Goal: Find specific page/section: Find specific page/section

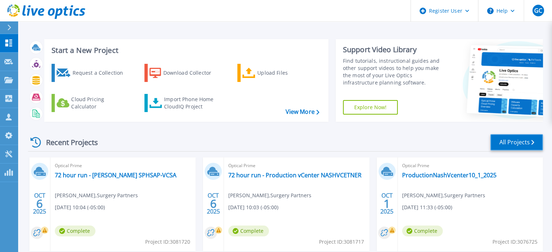
click at [499, 137] on link "All Projects" at bounding box center [517, 142] width 53 height 16
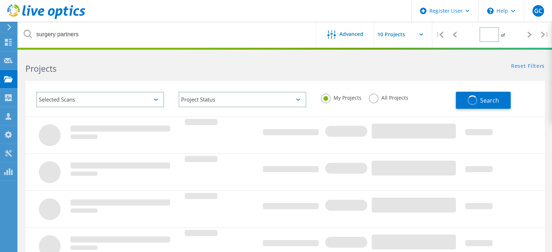
type input "1"
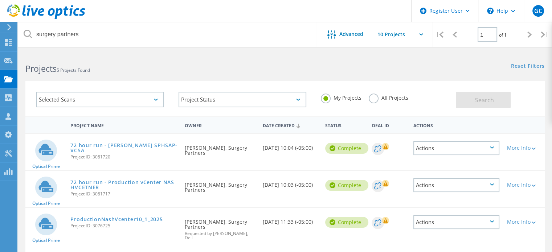
click at [374, 96] on label "All Projects" at bounding box center [389, 97] width 40 height 7
click at [0, 0] on input "All Projects" at bounding box center [0, 0] width 0 height 0
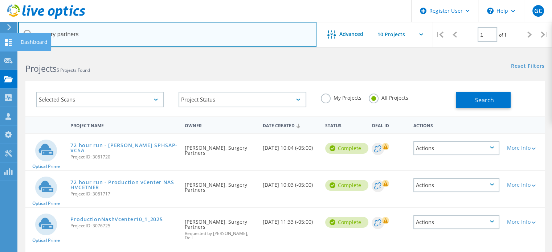
drag, startPoint x: 98, startPoint y: 31, endPoint x: 0, endPoint y: 41, distance: 98.1
click at [0, 53] on div "Register User \n Help Explore Helpful Articles Contact Support GC Dell User [PE…" at bounding box center [276, 216] width 552 height 326
type input "s"
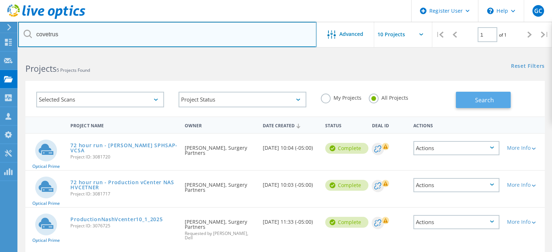
type input "covetrus"
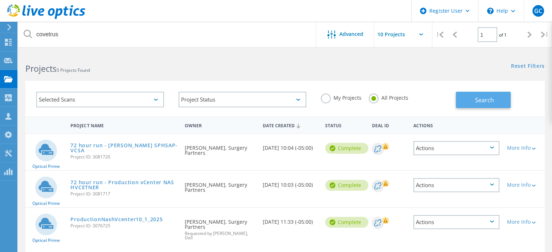
click at [480, 100] on span "Search" at bounding box center [484, 100] width 19 height 8
